Goal: Check status

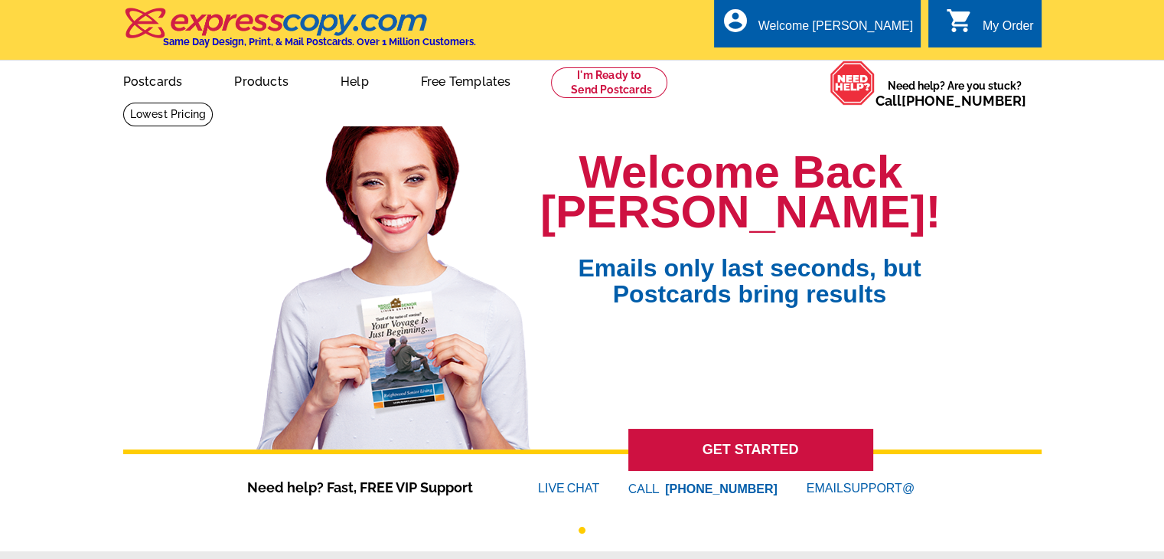
click at [995, 24] on div "My Order" at bounding box center [1008, 29] width 51 height 21
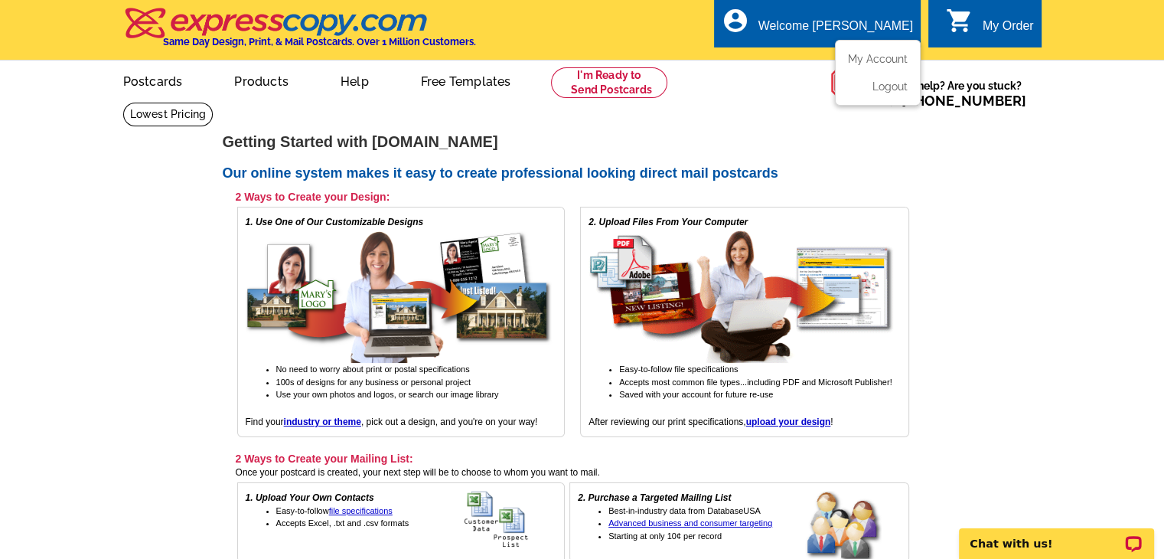
click at [830, 11] on div "account_circle Welcome Brian My Account Logout" at bounding box center [817, 23] width 207 height 48
click at [868, 63] on link "My Account" at bounding box center [875, 59] width 66 height 14
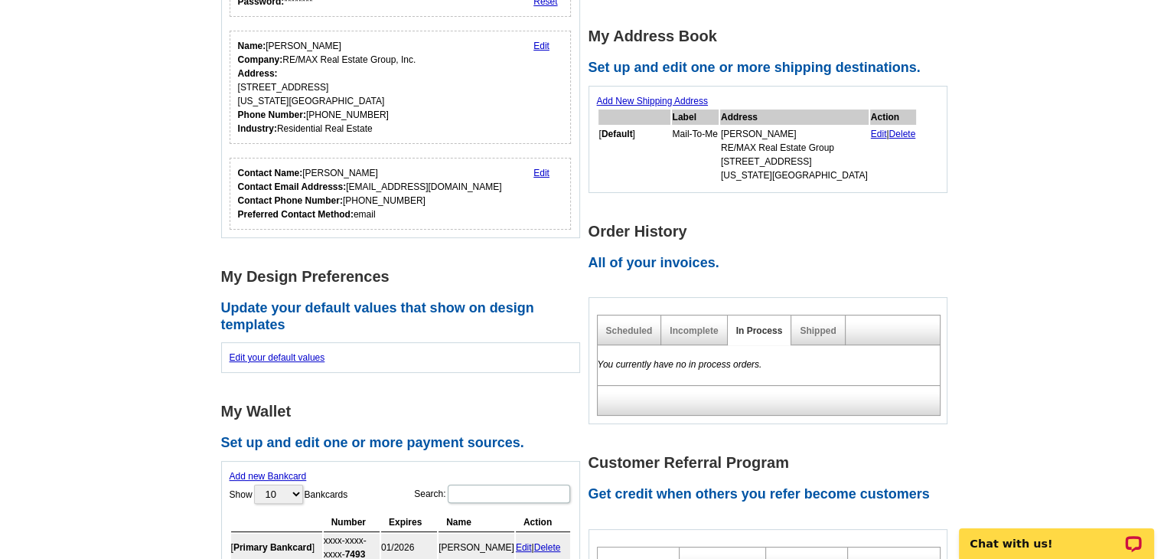
scroll to position [459, 0]
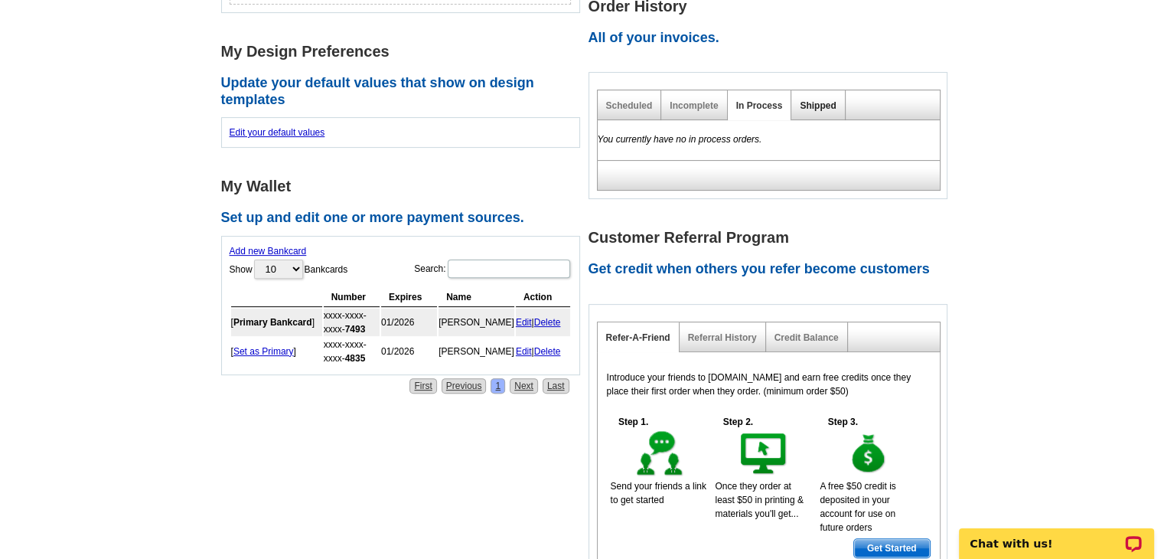
click at [808, 106] on link "Shipped" at bounding box center [818, 105] width 36 height 11
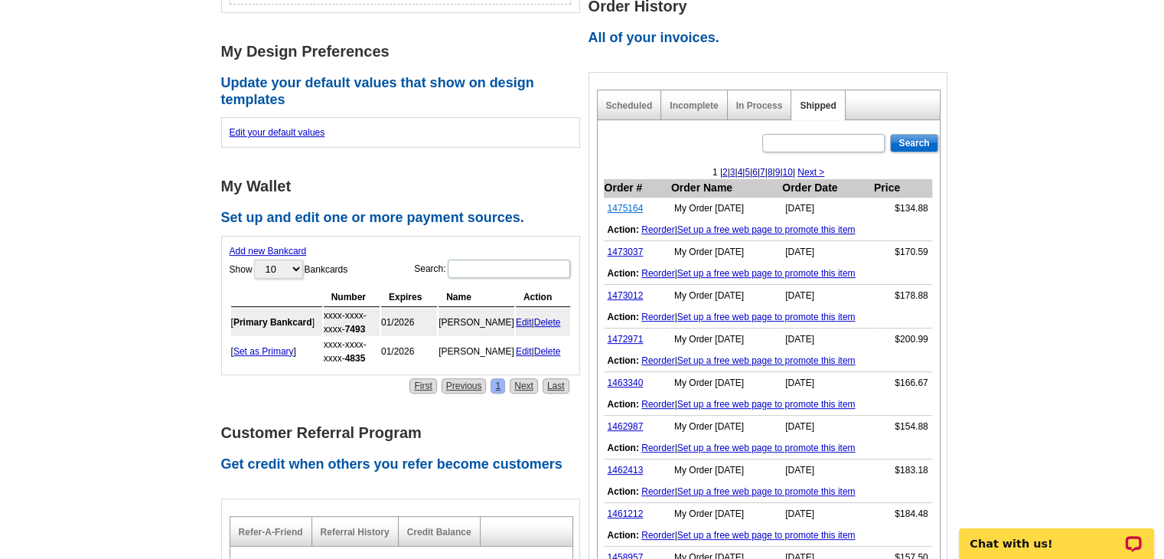
click at [625, 207] on link "1475164" at bounding box center [626, 208] width 36 height 11
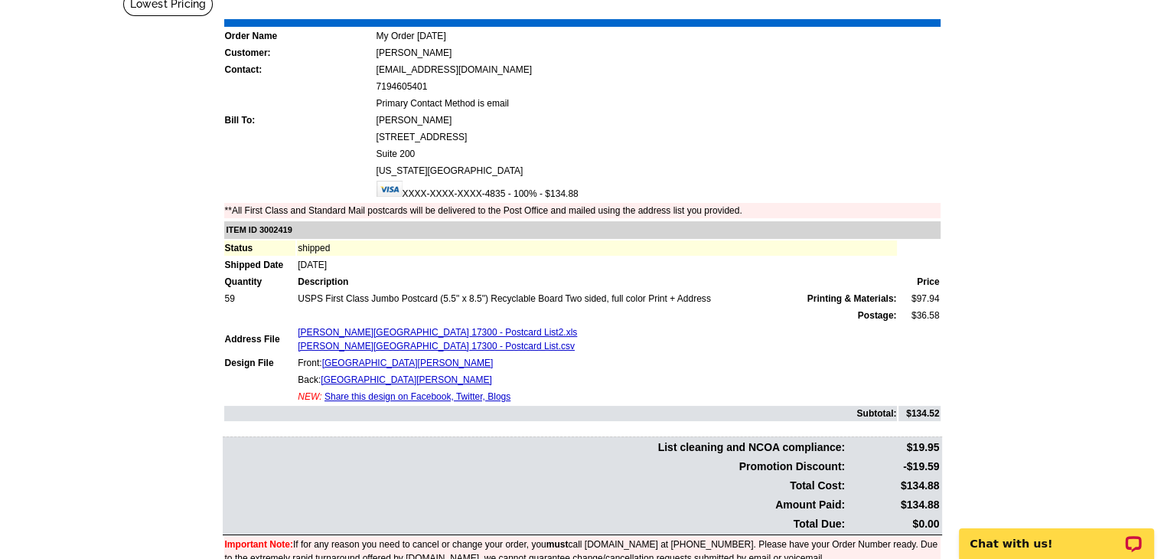
scroll to position [137, 0]
